Goal: Information Seeking & Learning: Learn about a topic

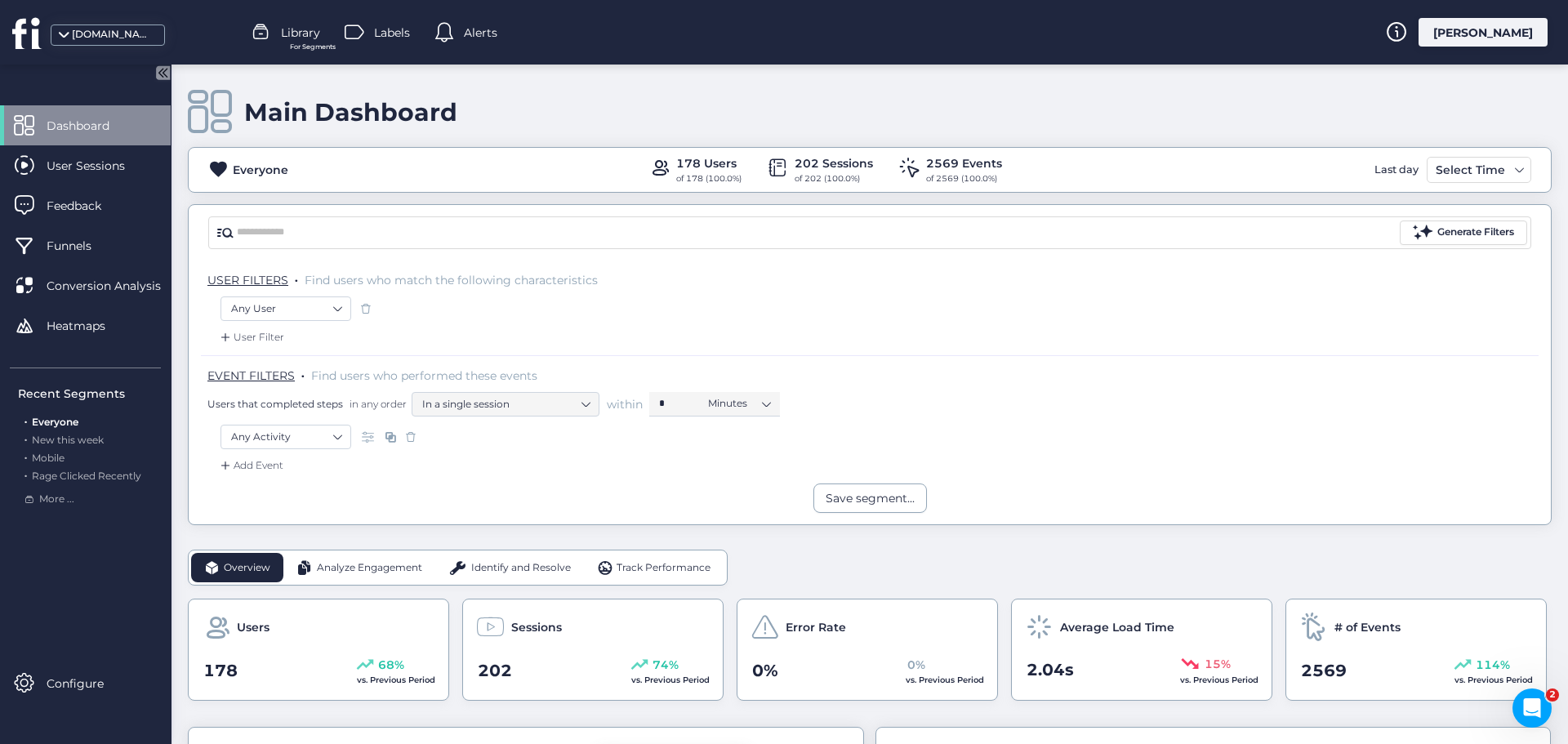
scroll to position [164, 0]
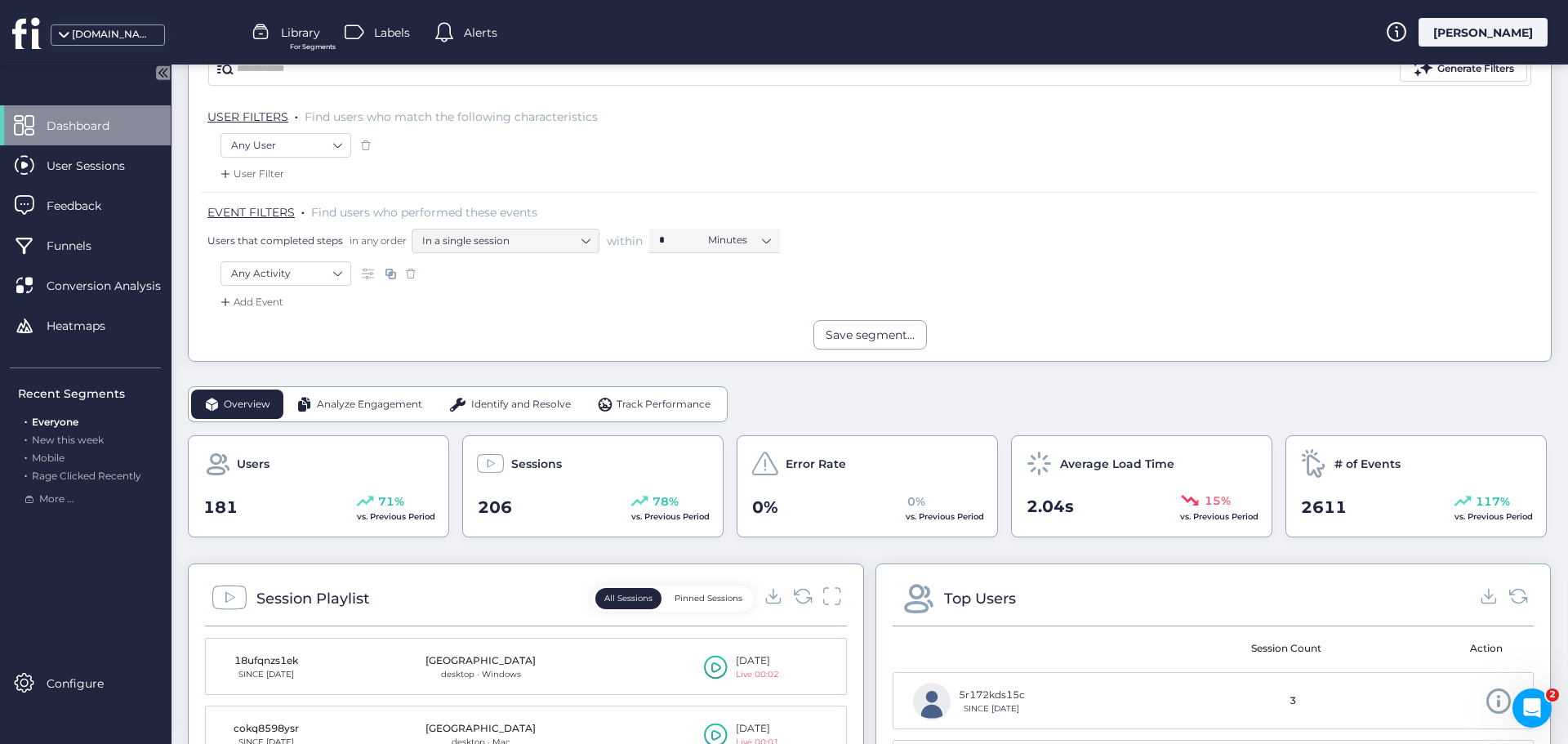
click at [1159, 242] on div "Users that completed steps in any order In a single session within * Minutes" at bounding box center [873, 240] width 1331 height 25
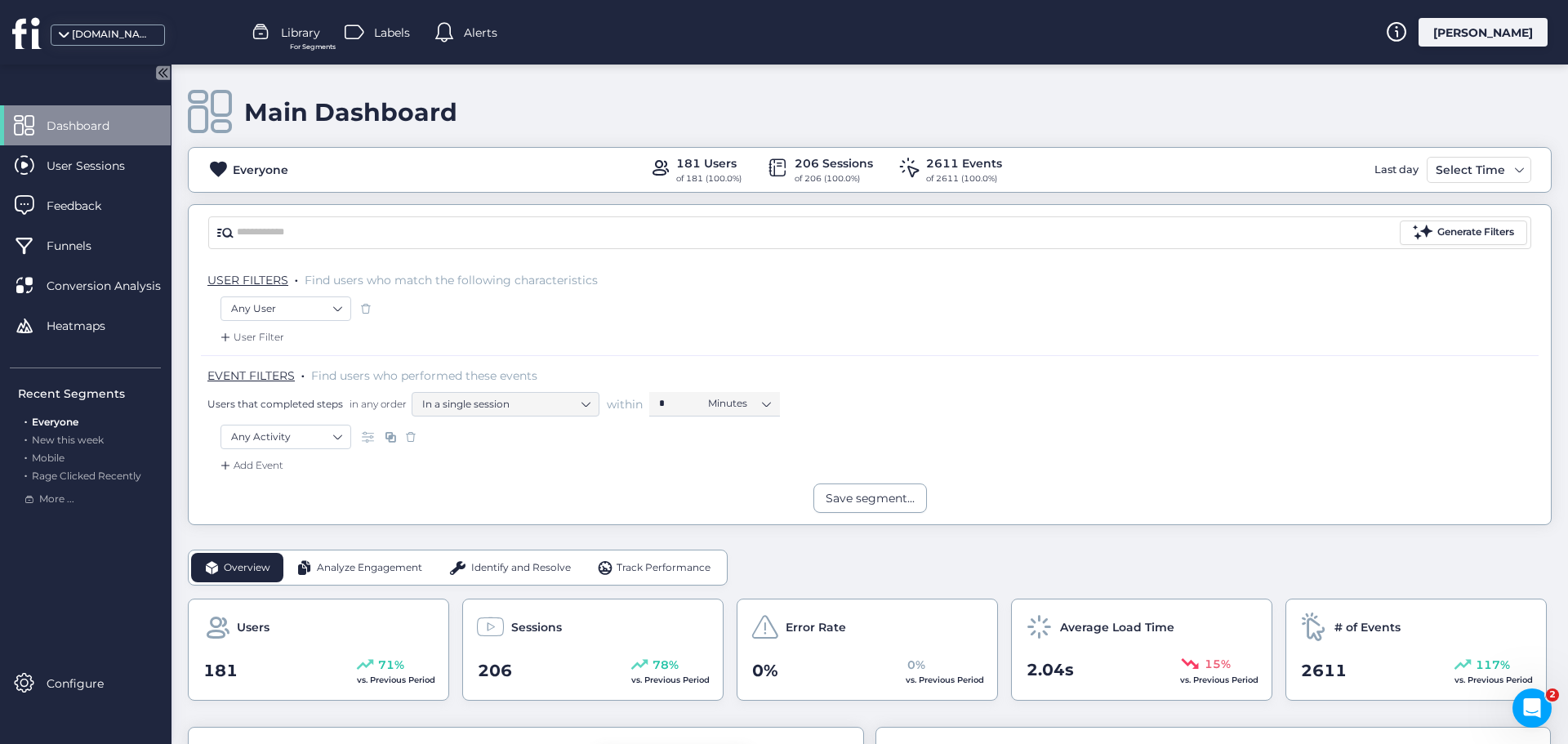
click at [379, 568] on span "Analyze Engagement" at bounding box center [370, 568] width 106 height 15
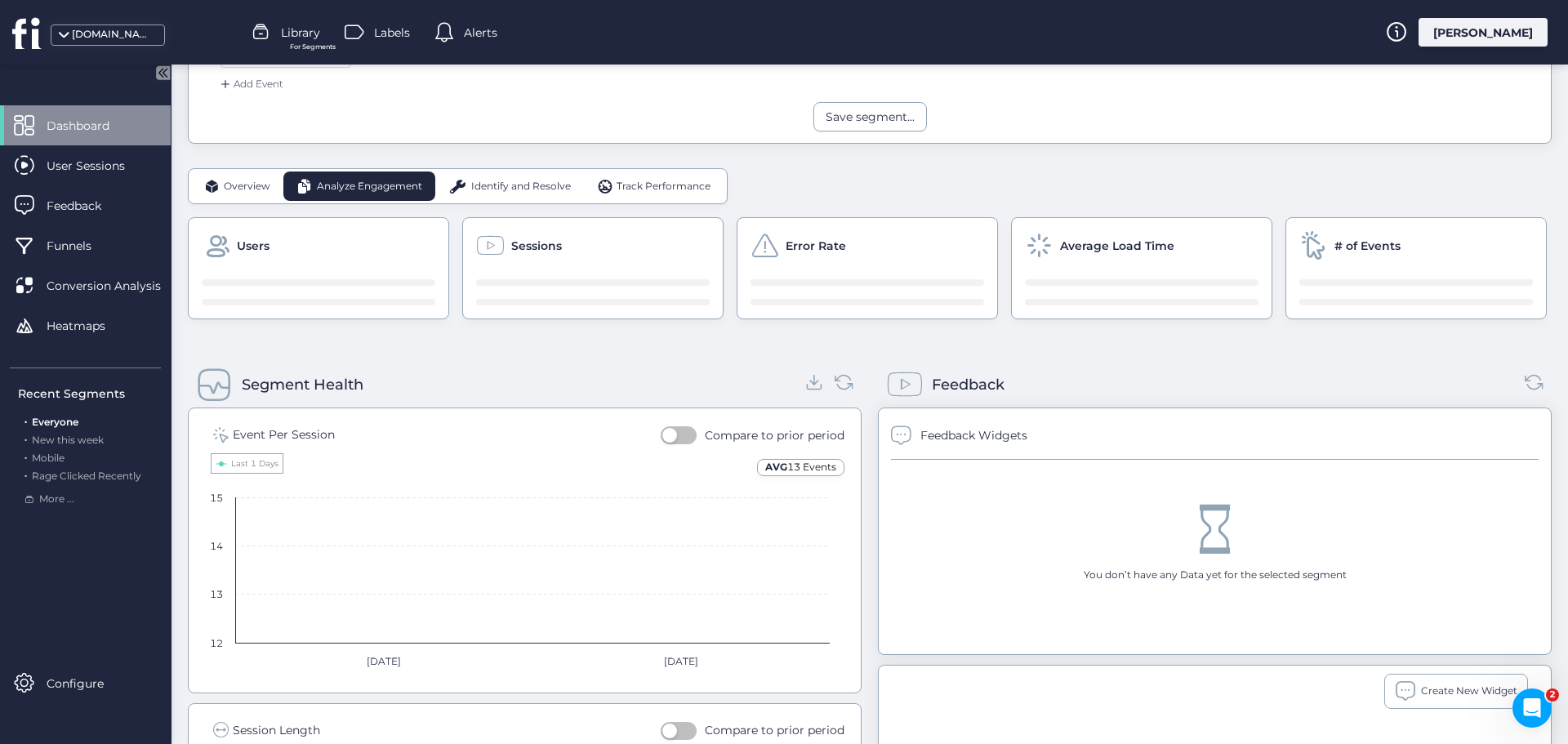
scroll to position [408, 0]
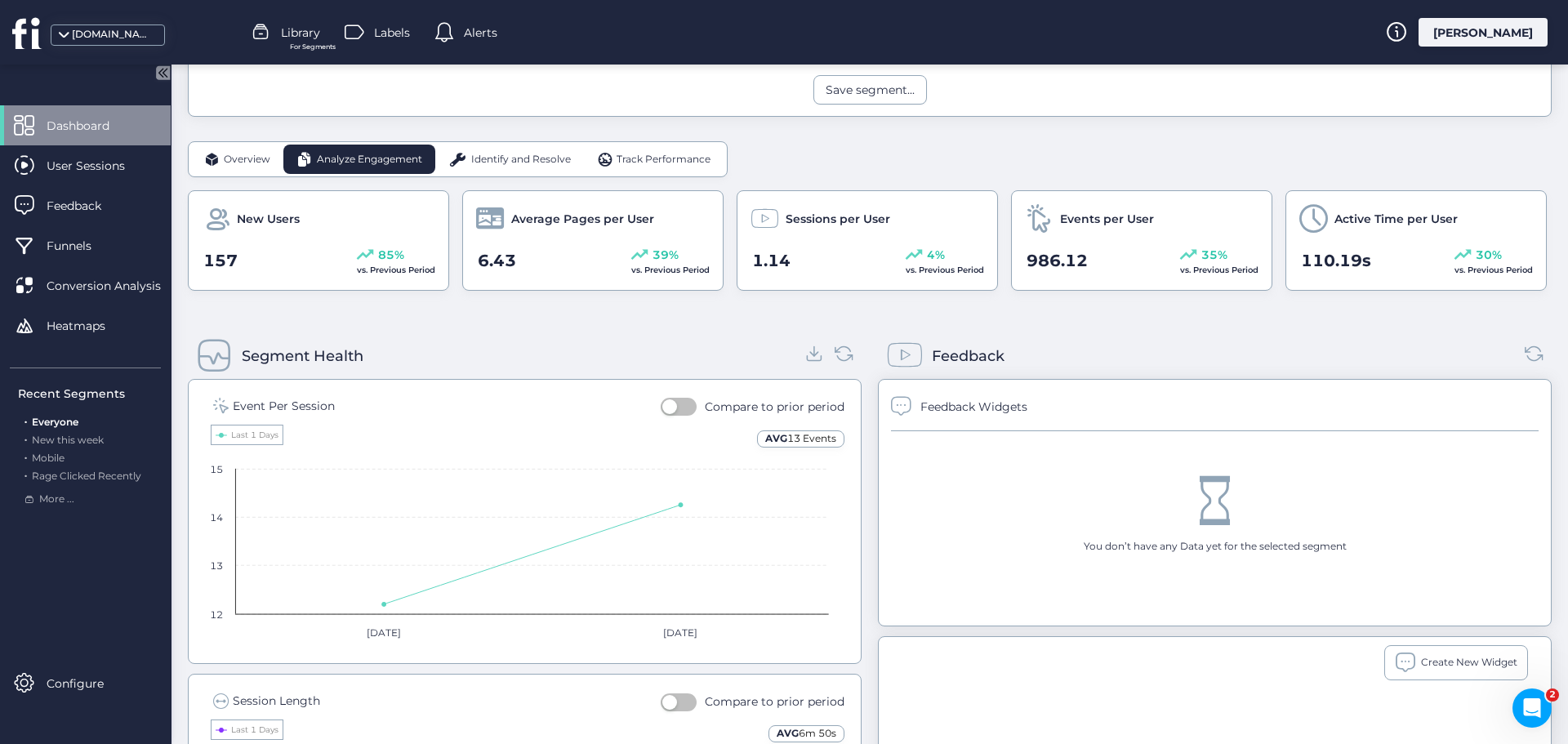
click at [495, 165] on span "Identify and Resolve" at bounding box center [521, 159] width 100 height 15
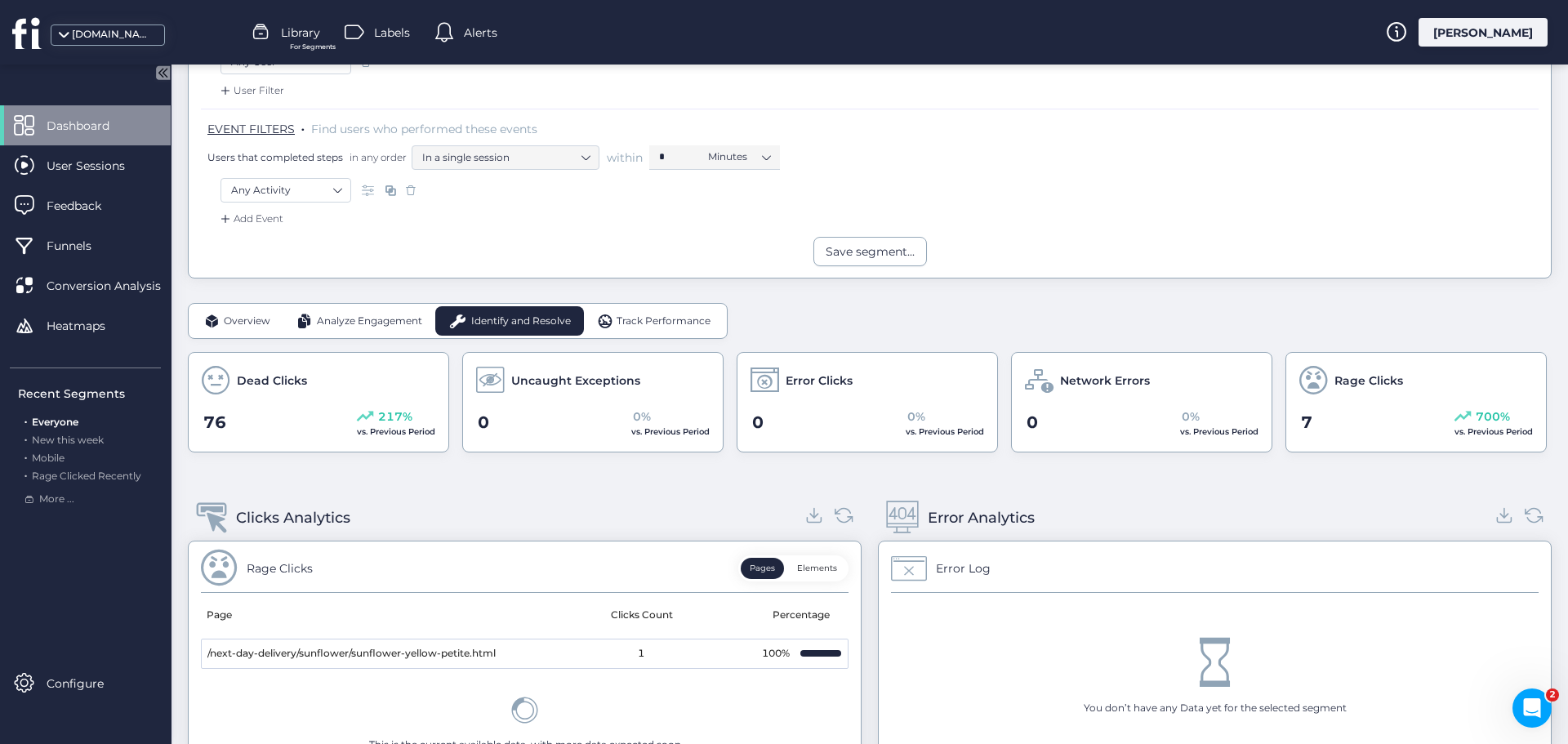
scroll to position [245, 0]
click at [806, 521] on icon at bounding box center [815, 516] width 22 height 22
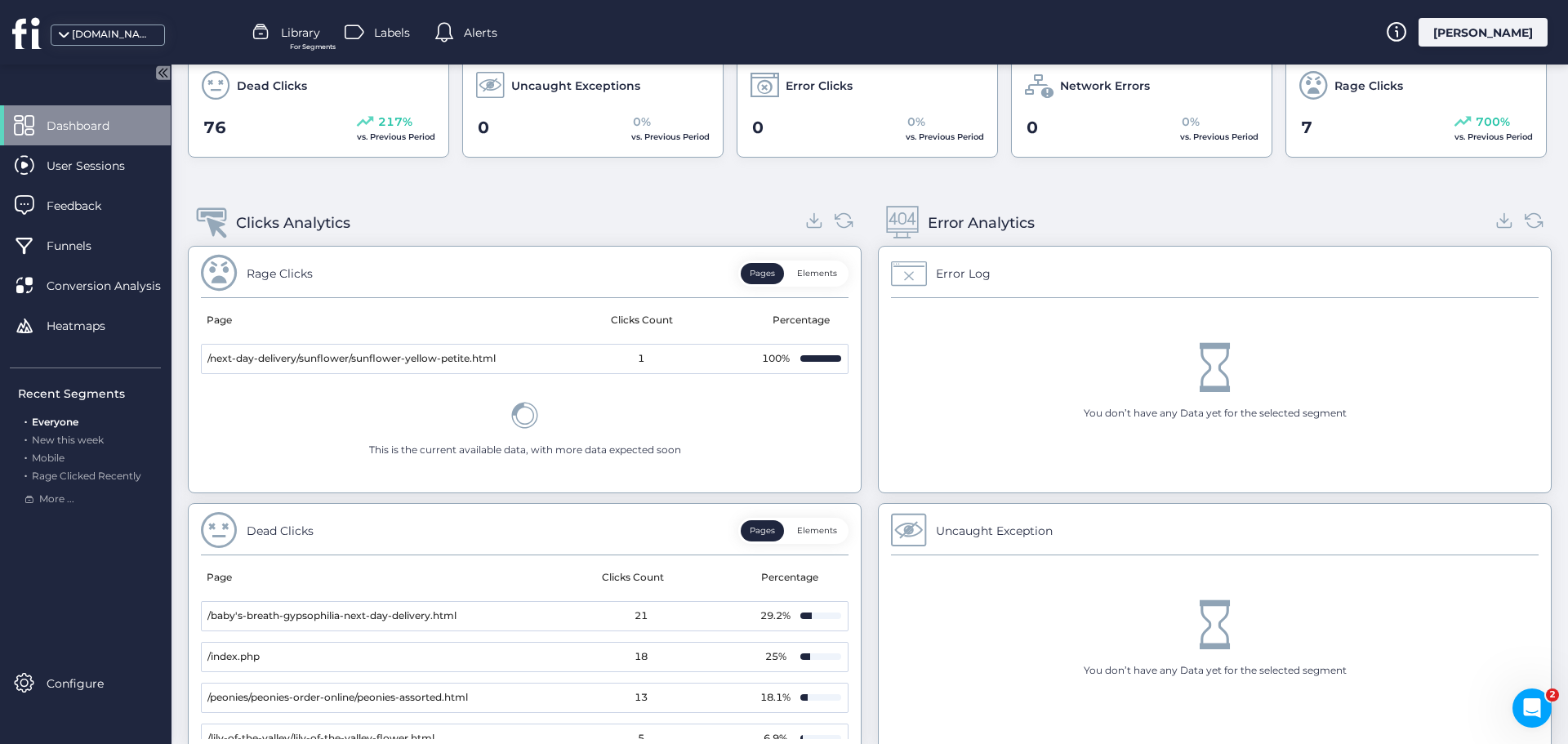
scroll to position [209, 0]
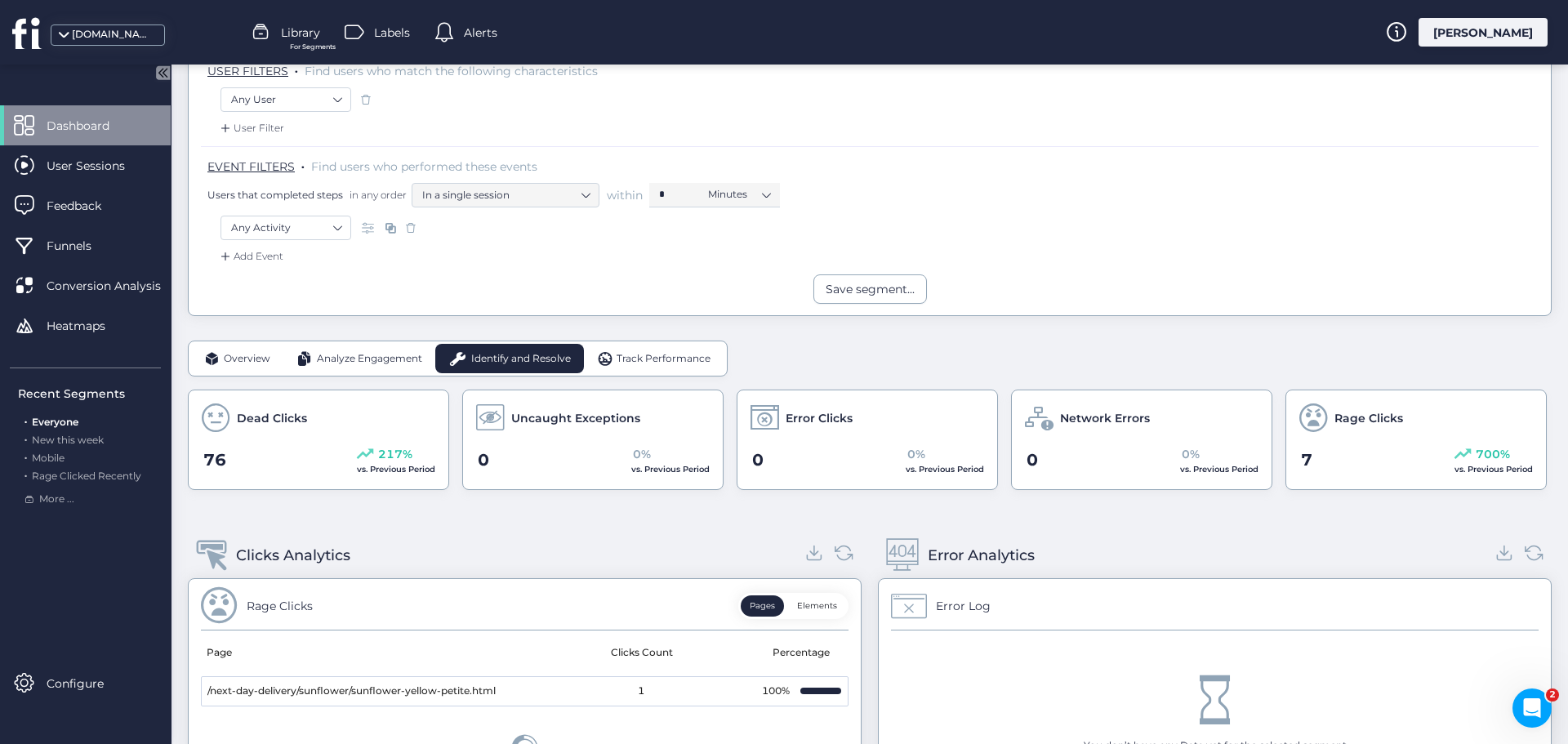
click at [682, 356] on span "Track Performance" at bounding box center [664, 359] width 94 height 15
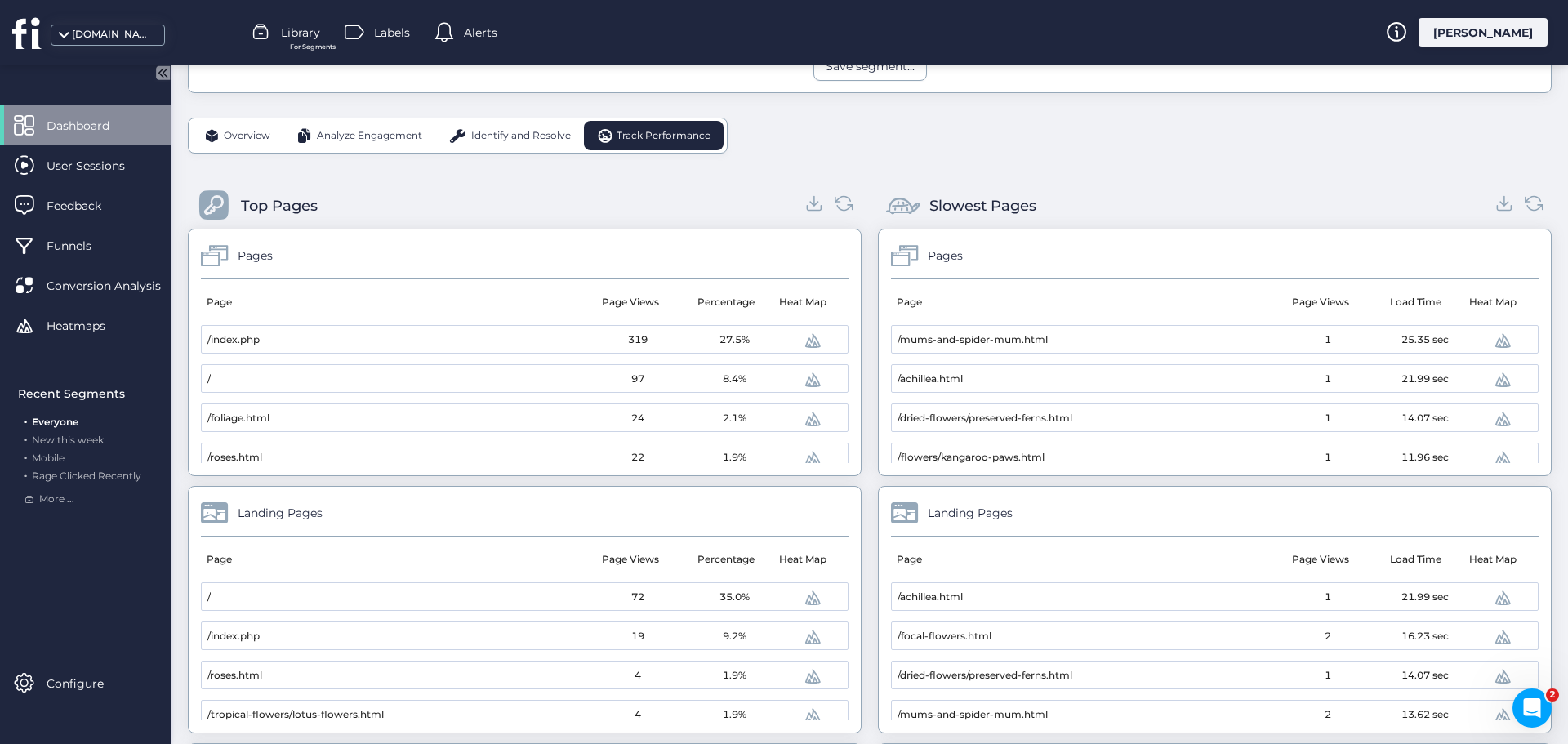
scroll to position [372, 0]
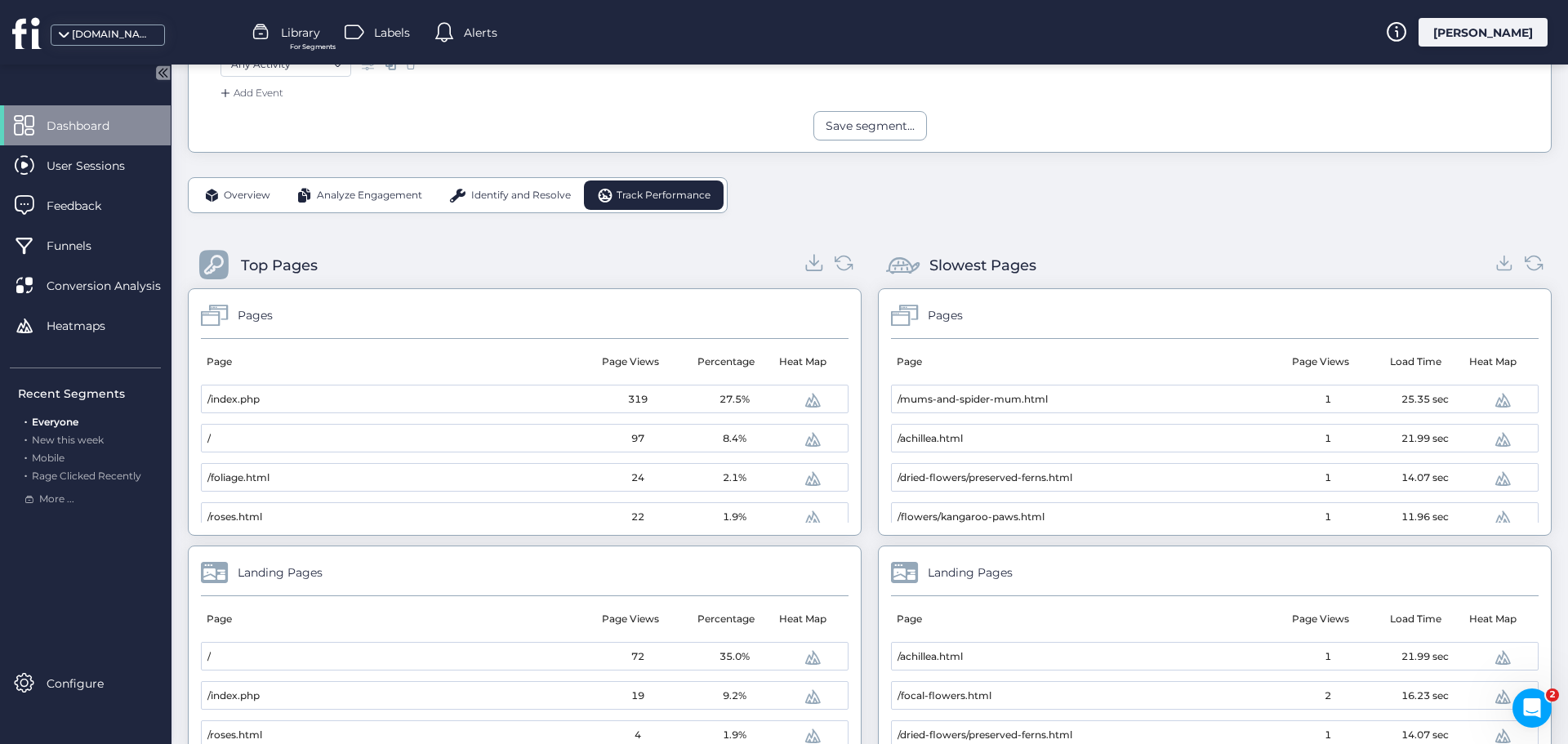
click at [810, 263] on icon at bounding box center [815, 263] width 9 height 4
click at [1498, 258] on icon at bounding box center [1505, 262] width 22 height 22
